Goal: Navigation & Orientation: Understand site structure

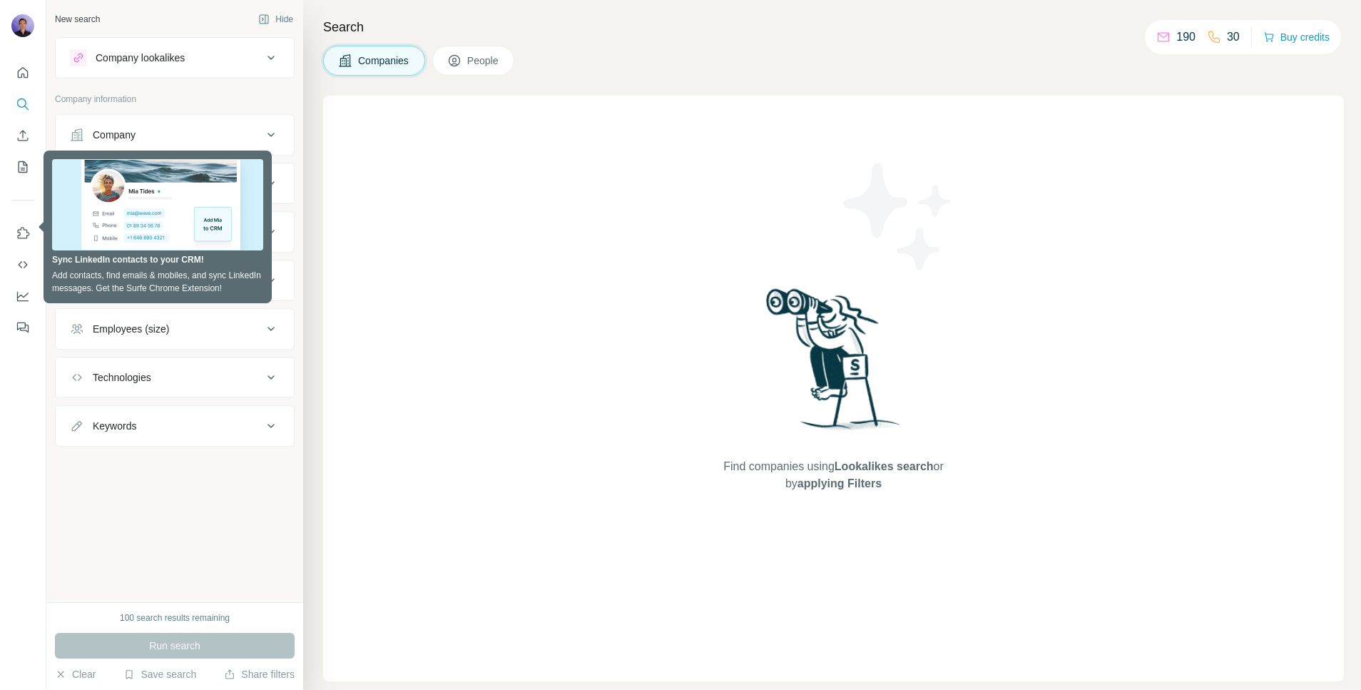
click at [189, 540] on div "New search Hide Company lookalikes Company information Company Industry HQ loca…" at bounding box center [174, 301] width 257 height 602
click at [1010, 73] on div "Companies People" at bounding box center [833, 61] width 1021 height 30
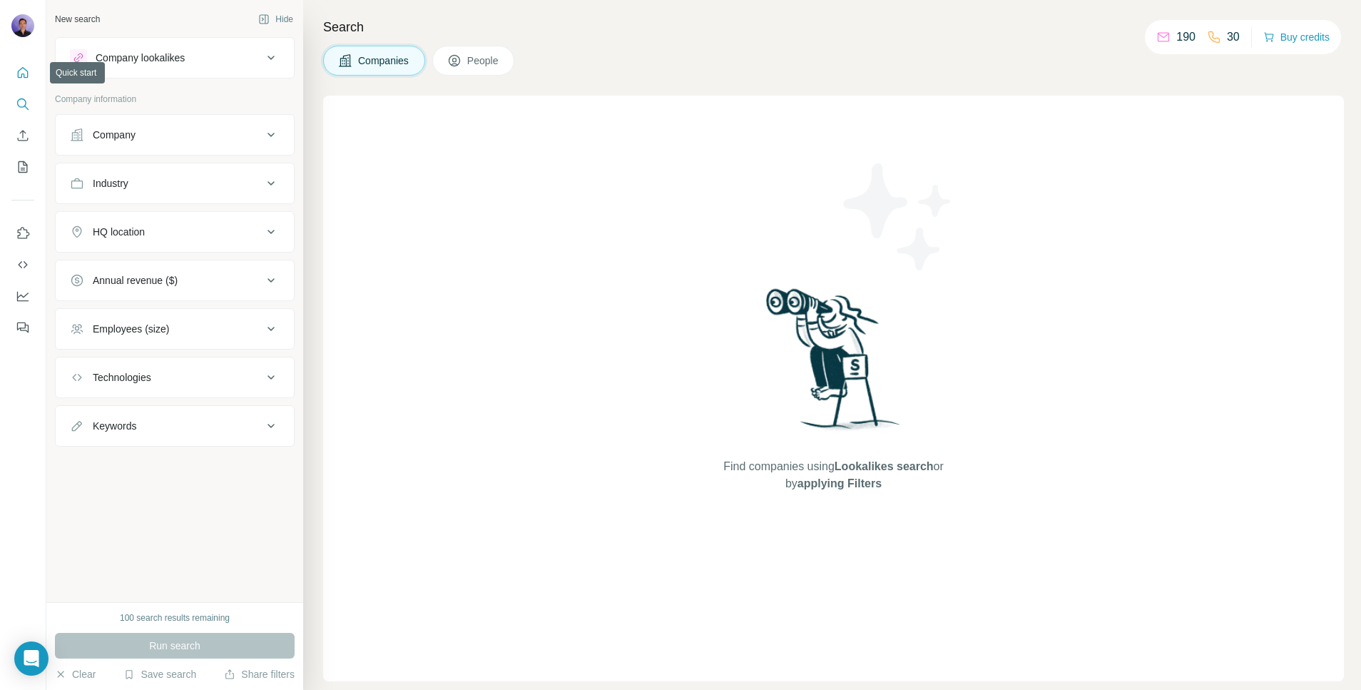
click at [22, 69] on icon "Quick start" at bounding box center [23, 73] width 14 height 14
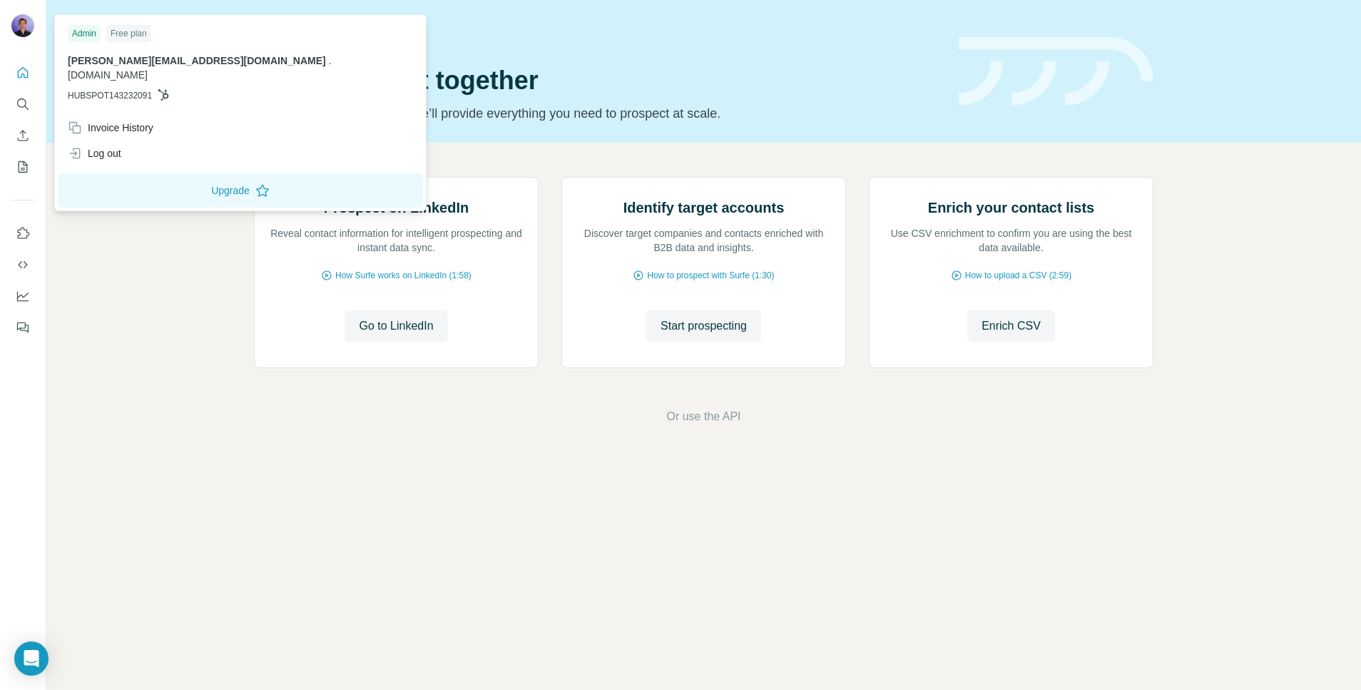
click at [24, 33] on img at bounding box center [22, 25] width 23 height 23
click at [657, 74] on h1 "Let’s prospect together" at bounding box center [598, 80] width 688 height 29
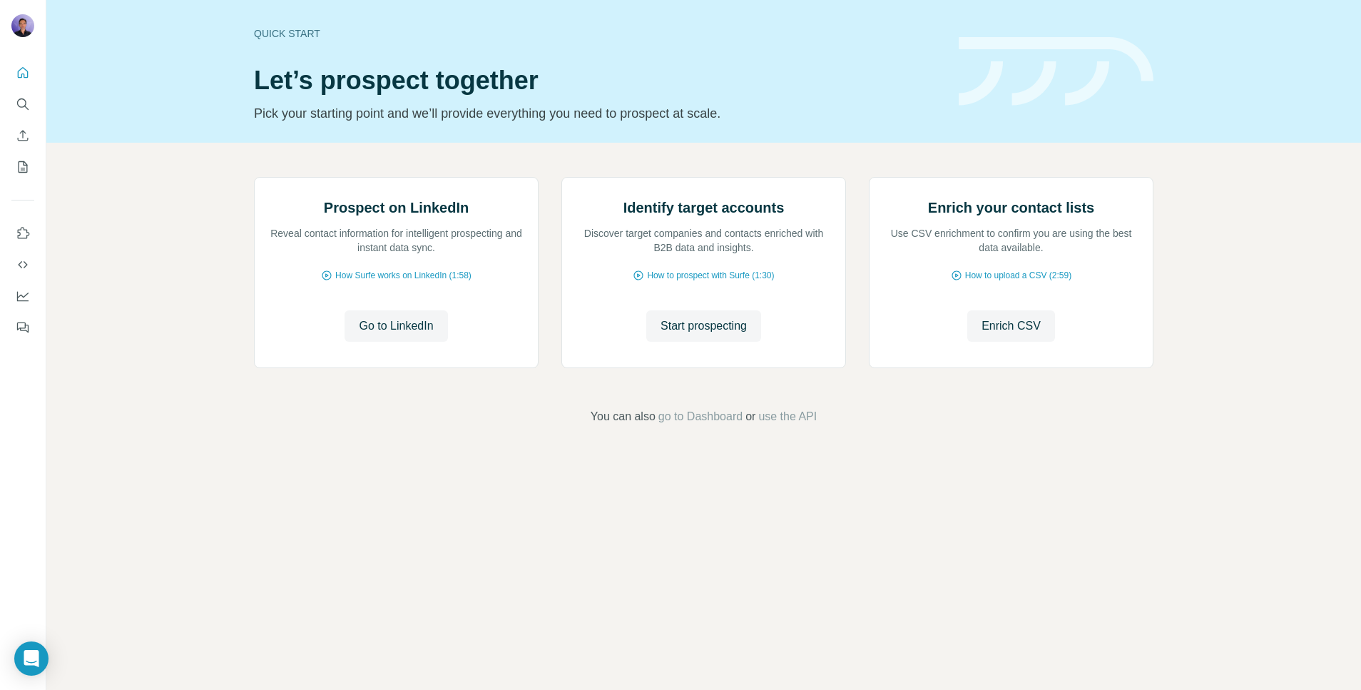
drag, startPoint x: 31, startPoint y: 670, endPoint x: 101, endPoint y: 586, distance: 108.9
click at [101, 586] on body "Quick start Let’s prospect together Pick your starting point and we’ll provide …" at bounding box center [680, 345] width 1361 height 690
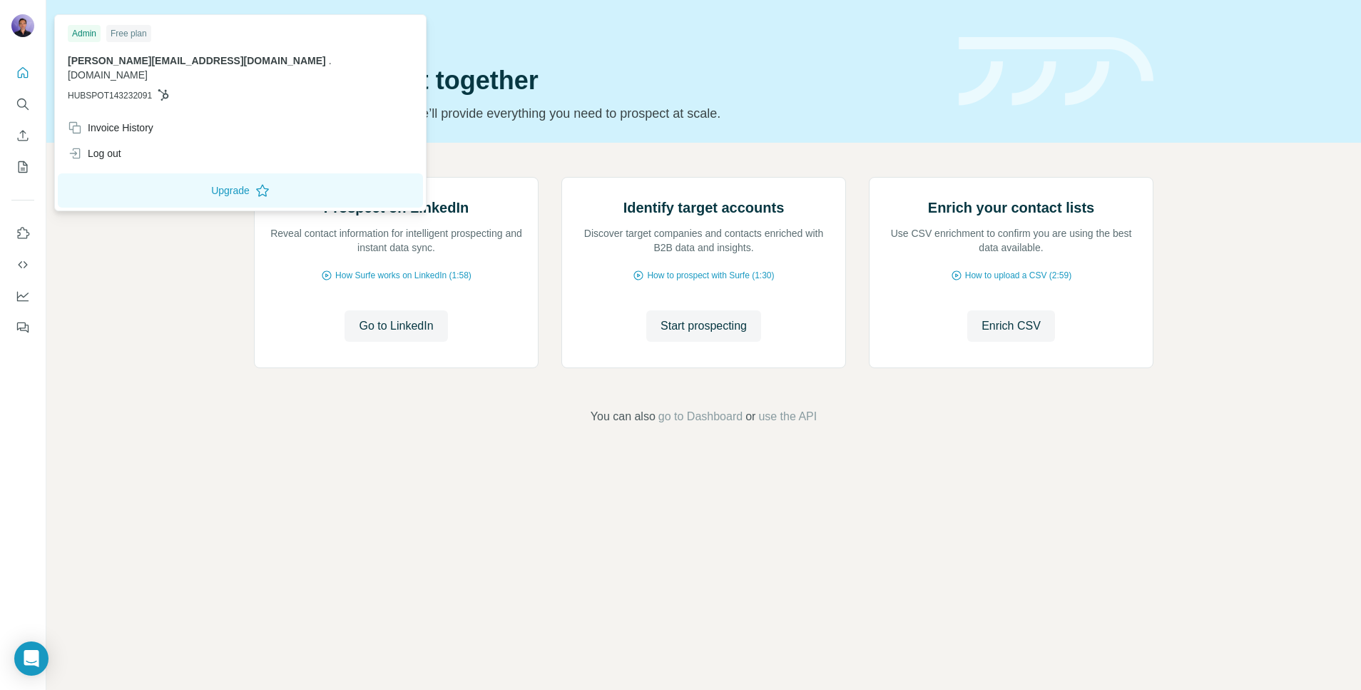
click at [14, 30] on img at bounding box center [22, 25] width 23 height 23
click at [20, 68] on icon "Quick start" at bounding box center [23, 73] width 14 height 14
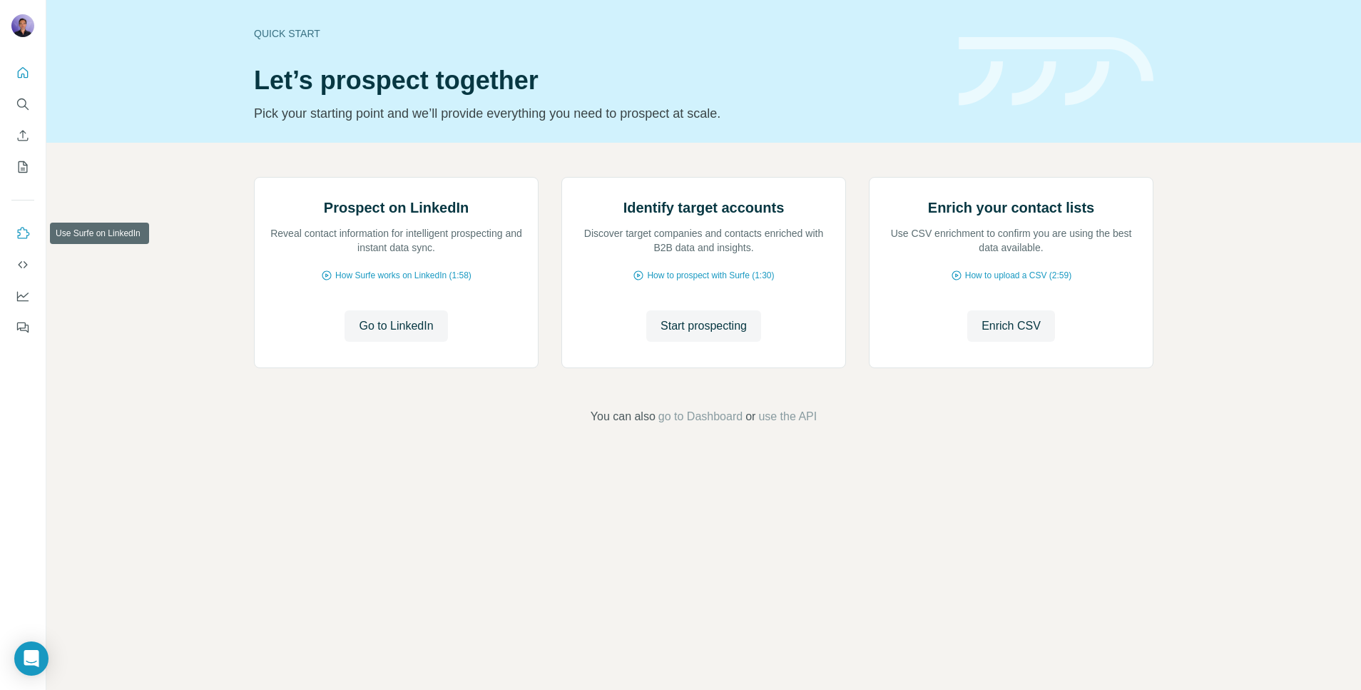
click at [26, 238] on icon "Use Surfe on LinkedIn" at bounding box center [24, 232] width 12 height 11
click at [27, 295] on icon "Dashboard" at bounding box center [23, 296] width 14 height 14
